Goal: Information Seeking & Learning: Learn about a topic

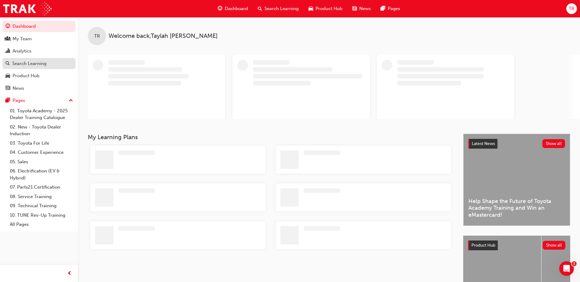
click at [31, 66] on div "Search Learning" at bounding box center [29, 63] width 34 height 7
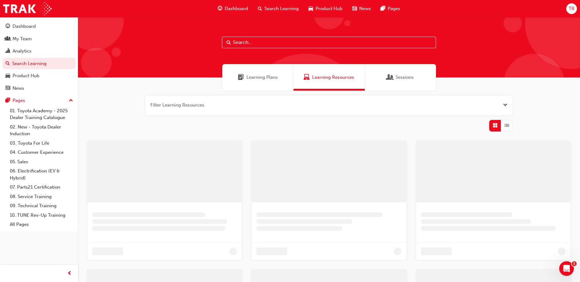
click at [265, 42] on input "text" at bounding box center [329, 43] width 214 height 12
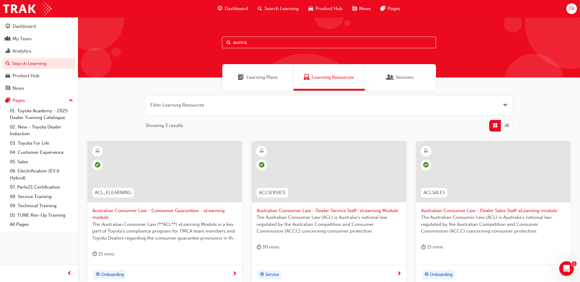
type input "austra"
click at [262, 76] on span "Learning Plans" at bounding box center [261, 77] width 31 height 7
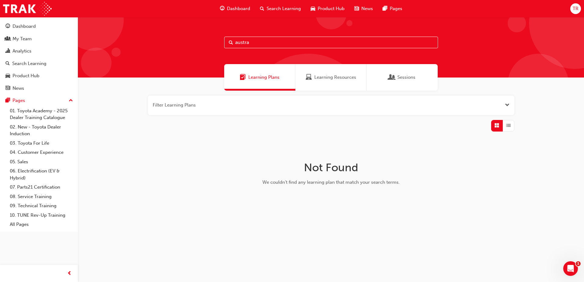
click at [255, 41] on input "austra" at bounding box center [331, 43] width 214 height 12
click at [341, 82] on div "Learning Resources" at bounding box center [330, 77] width 71 height 27
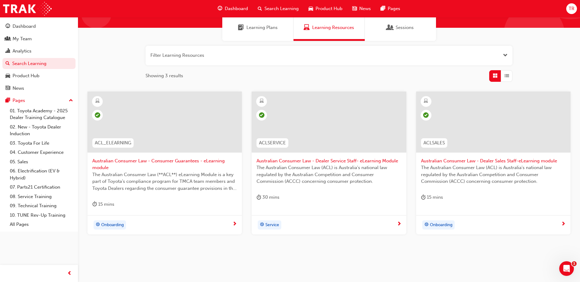
scroll to position [61, 0]
